Goal: Navigation & Orientation: Find specific page/section

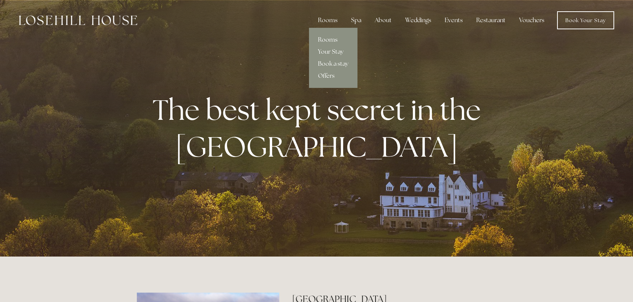
click at [332, 38] on link "Rooms" at bounding box center [333, 40] width 48 height 12
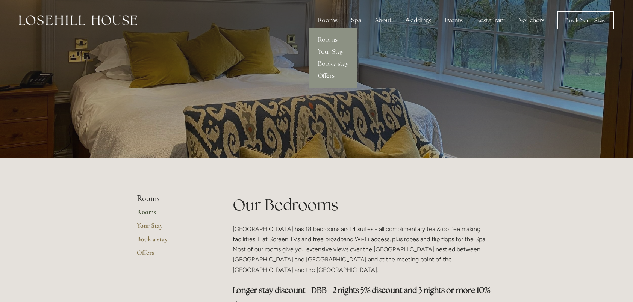
click at [327, 75] on link "Offers" at bounding box center [333, 76] width 48 height 12
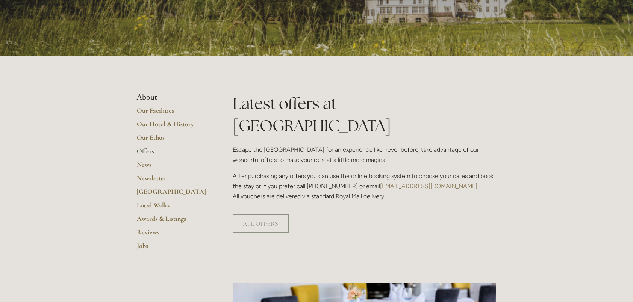
scroll to position [154, 0]
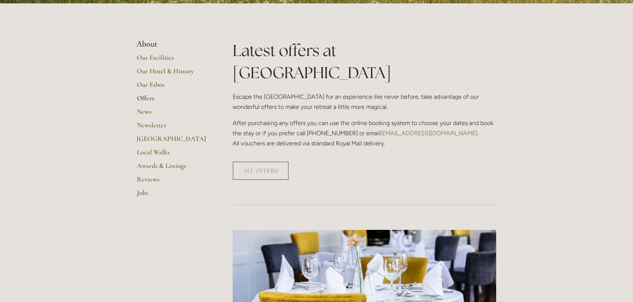
drag, startPoint x: 243, startPoint y: 152, endPoint x: 234, endPoint y: 216, distance: 64.1
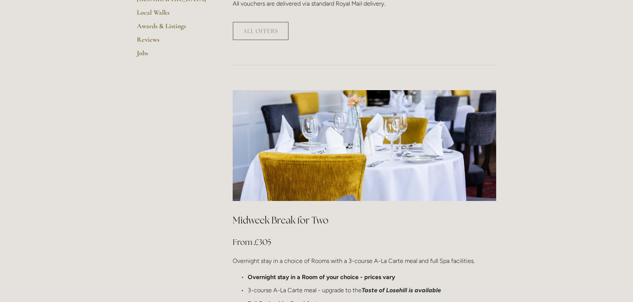
scroll to position [352, 0]
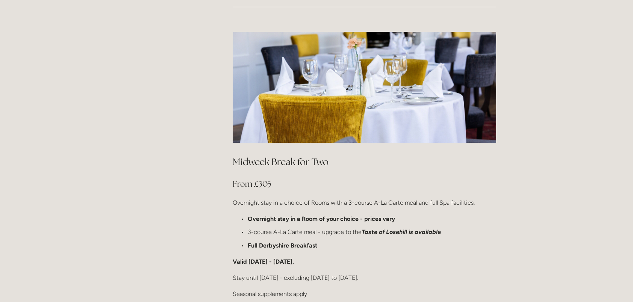
drag, startPoint x: 302, startPoint y: 108, endPoint x: 302, endPoint y: 143, distance: 34.6
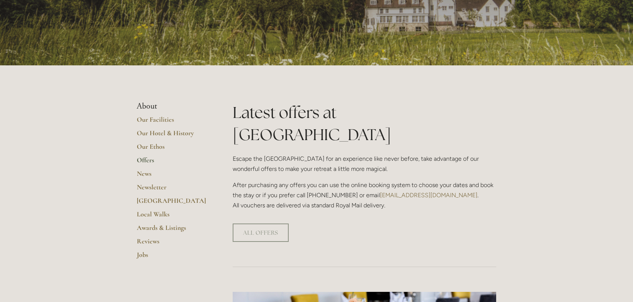
scroll to position [0, 0]
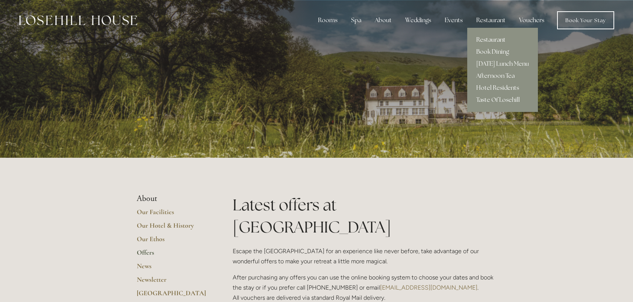
click at [492, 38] on link "Restaurant" at bounding box center [502, 40] width 71 height 12
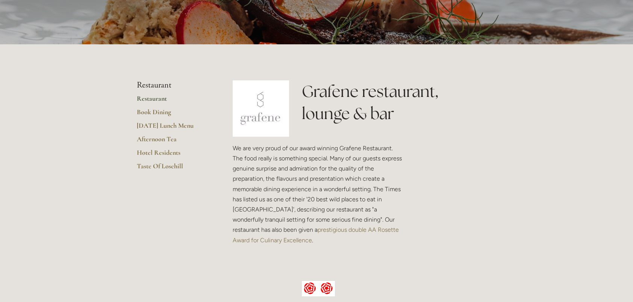
drag, startPoint x: 453, startPoint y: 195, endPoint x: 452, endPoint y: 224, distance: 28.6
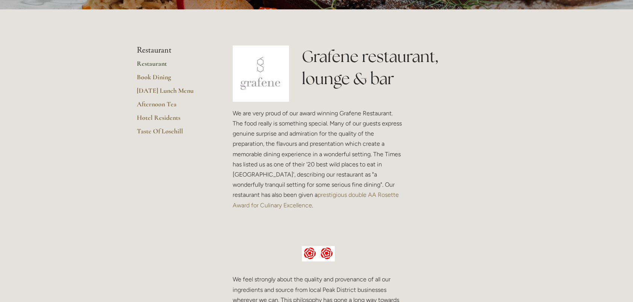
drag, startPoint x: 390, startPoint y: 65, endPoint x: 391, endPoint y: 80, distance: 14.3
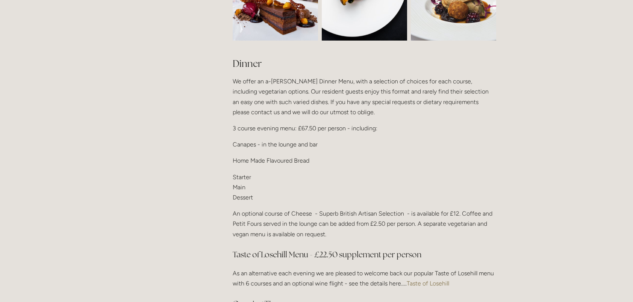
scroll to position [860, 0]
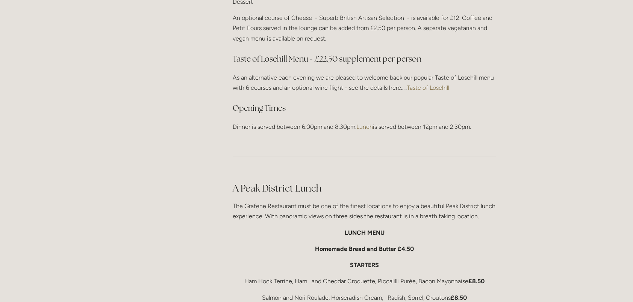
drag, startPoint x: 216, startPoint y: 72, endPoint x: 213, endPoint y: 88, distance: 16.8
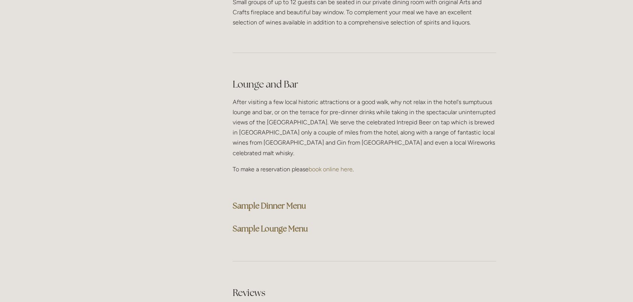
scroll to position [1846, 0]
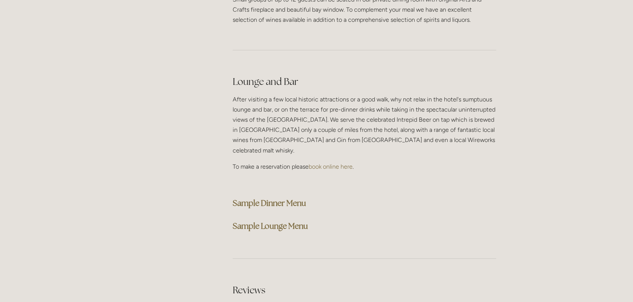
click at [247, 198] on strong "Sample Dinner Menu" at bounding box center [269, 203] width 73 height 10
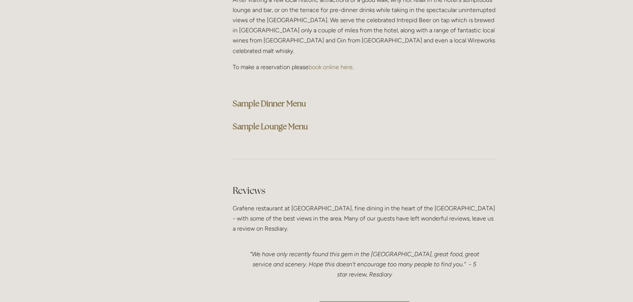
scroll to position [2109, 0]
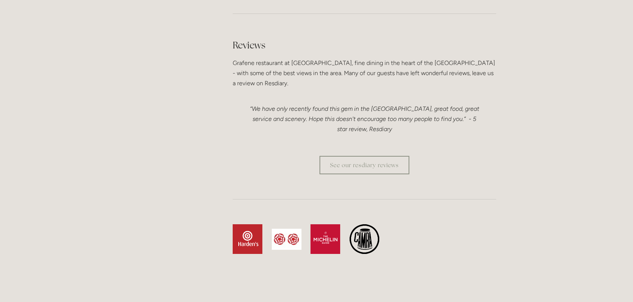
drag, startPoint x: 328, startPoint y: 55, endPoint x: 318, endPoint y: 154, distance: 99.3
